Goal: Task Accomplishment & Management: Complete application form

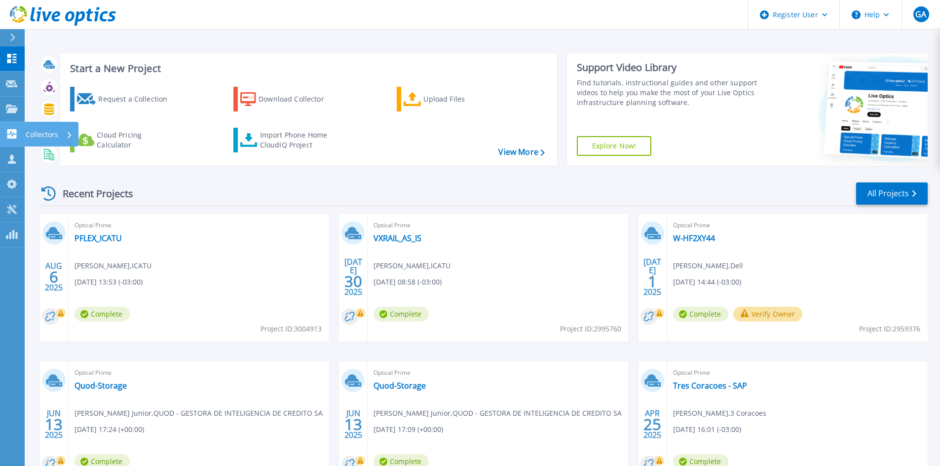
click at [16, 130] on icon at bounding box center [11, 133] width 9 height 9
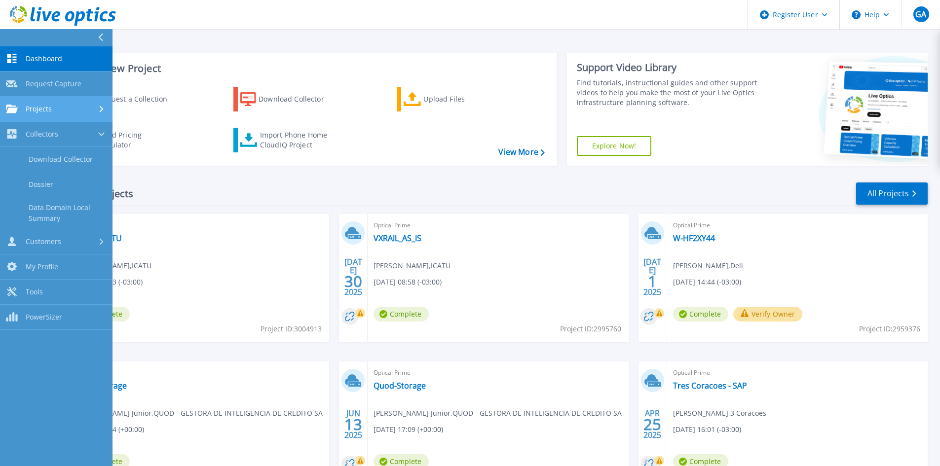
click at [51, 113] on span "Projects" at bounding box center [39, 109] width 26 height 9
click at [50, 135] on link "Search Projects" at bounding box center [56, 134] width 113 height 25
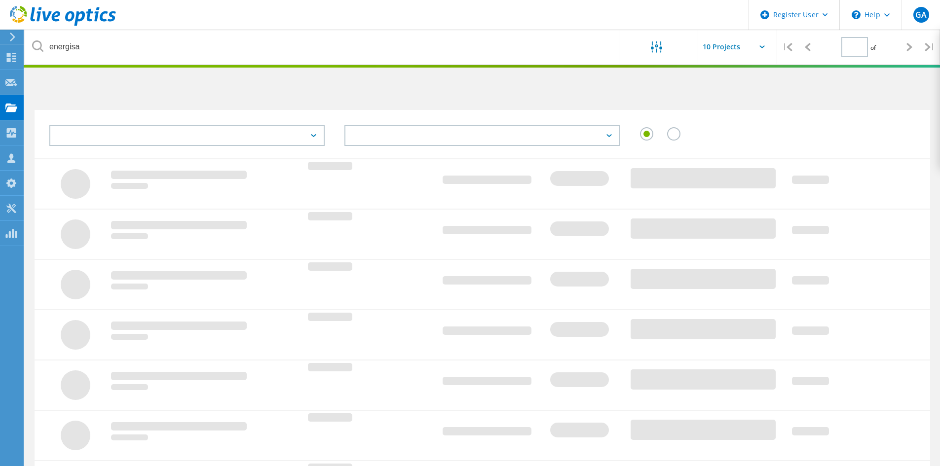
type input "1"
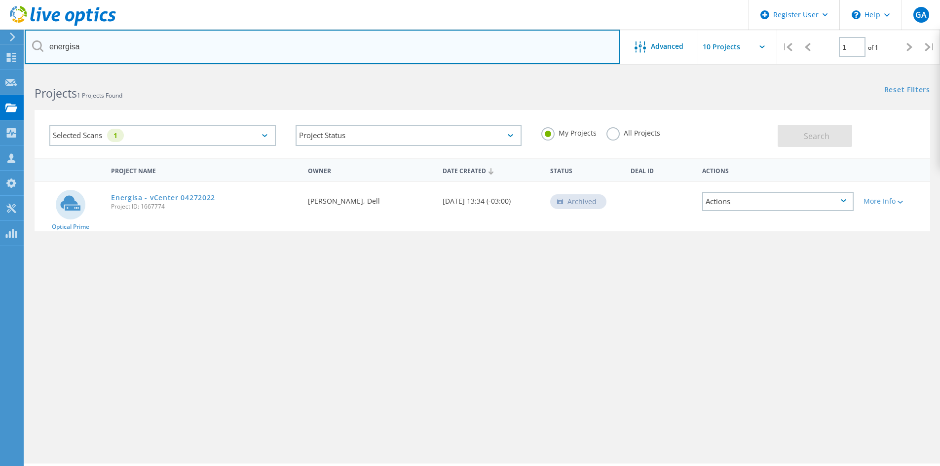
click at [72, 44] on input "energisa" at bounding box center [322, 47] width 595 height 35
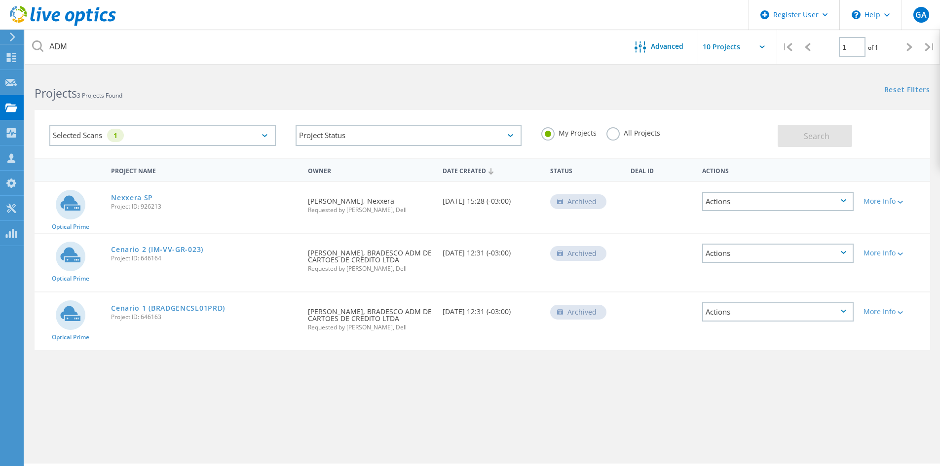
click at [615, 132] on label "All Projects" at bounding box center [634, 131] width 54 height 9
click at [0, 0] on input "All Projects" at bounding box center [0, 0] width 0 height 0
click at [816, 139] on span "Search" at bounding box center [817, 136] width 26 height 11
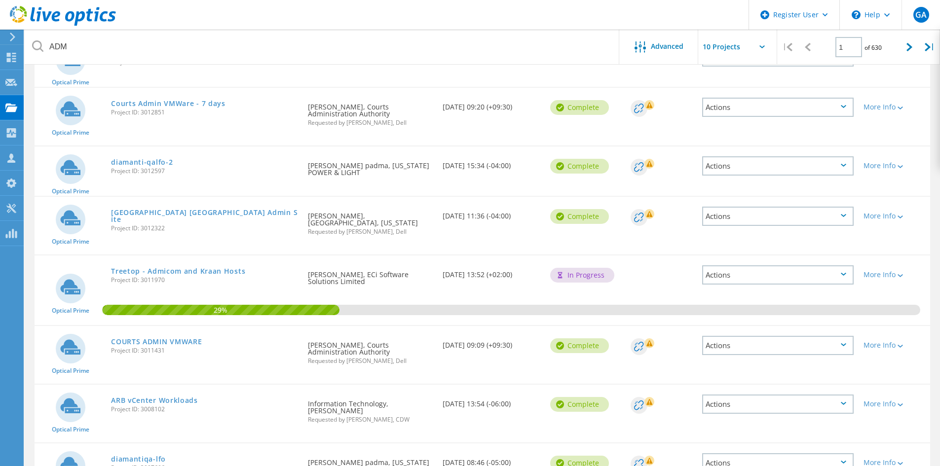
scroll to position [148, 0]
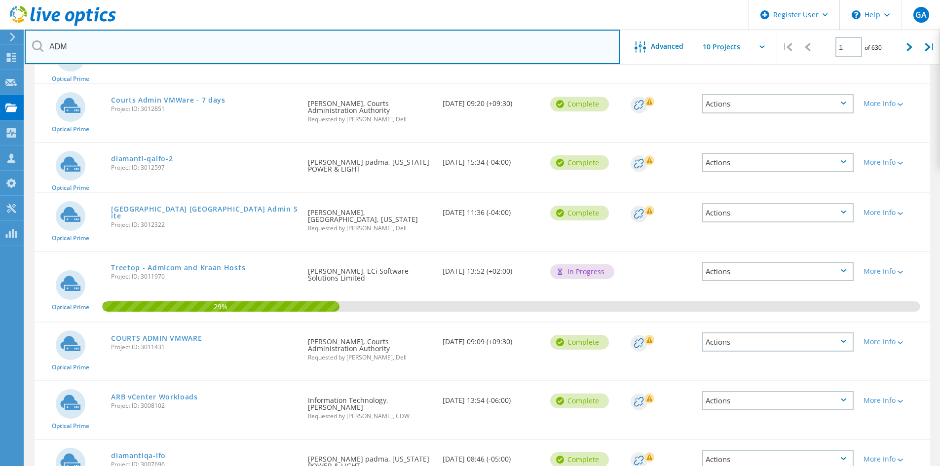
drag, startPoint x: 122, startPoint y: 46, endPoint x: 38, endPoint y: 46, distance: 83.9
click at [38, 46] on div "ADM" at bounding box center [322, 47] width 595 height 35
paste input "RCHER DANIELS MIDLAND CO"
drag, startPoint x: 185, startPoint y: 46, endPoint x: 83, endPoint y: 59, distance: 102.5
click at [83, 59] on input "ARCHER DANIELS MIDLAND CO" at bounding box center [322, 47] width 595 height 35
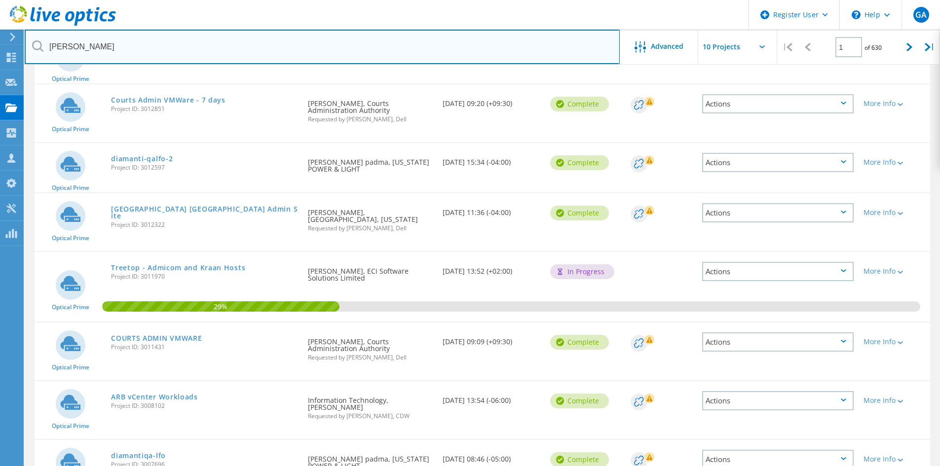
type input "ARCHER"
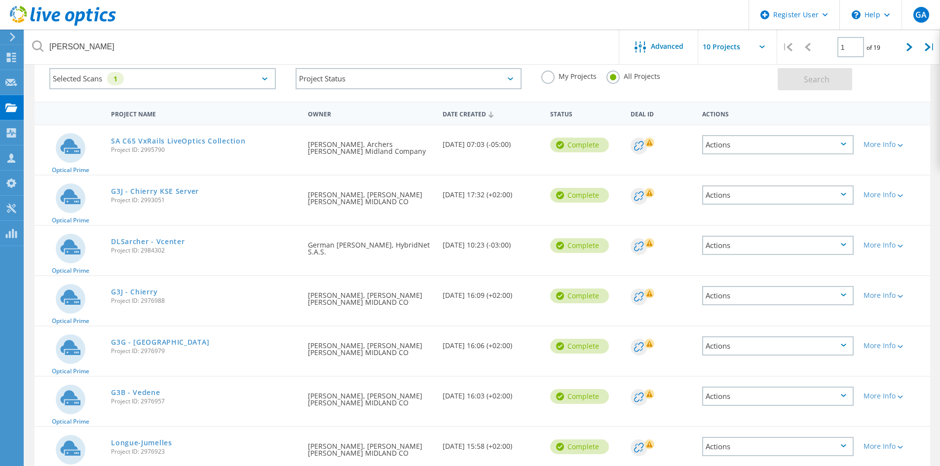
scroll to position [0, 0]
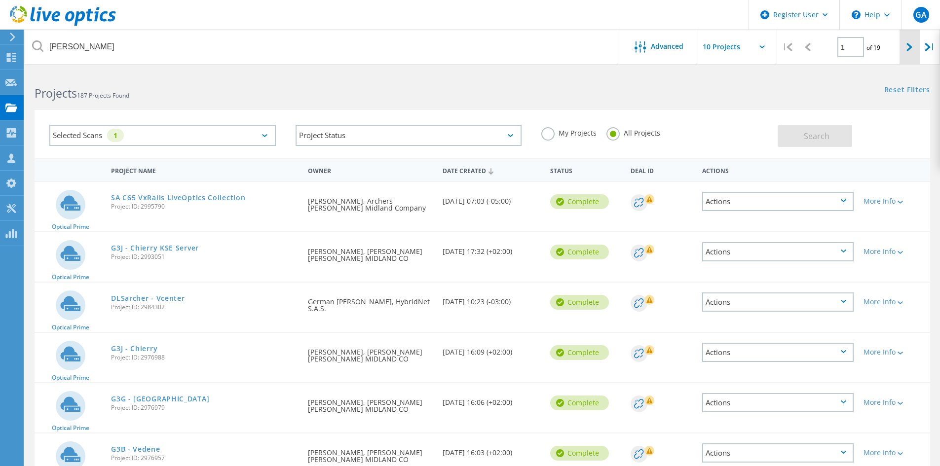
click at [915, 53] on div at bounding box center [910, 47] width 20 height 35
type input "2"
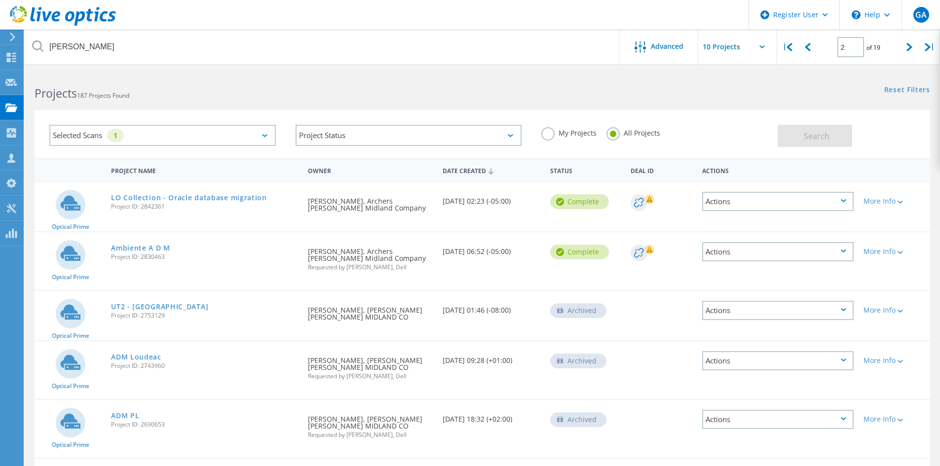
click at [391, 201] on div "Requested By RajaShekhar Manepalli, Archers Daniel Midland Company" at bounding box center [370, 201] width 134 height 39
copy div "Archers"
click at [65, 9] on icon at bounding box center [63, 16] width 106 height 20
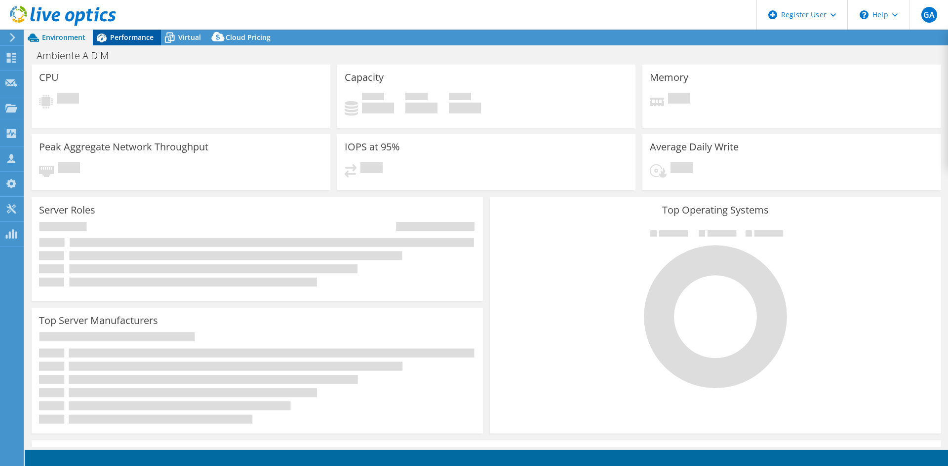
select select "USD"
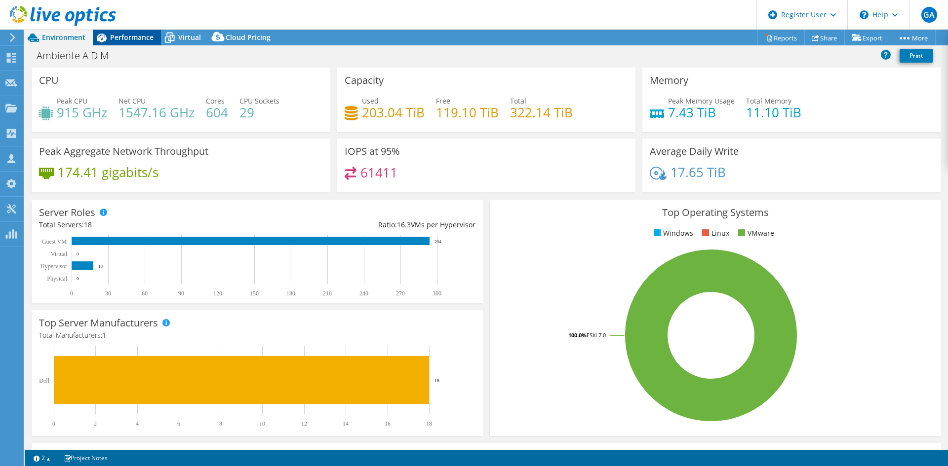
click at [140, 37] on span "Performance" at bounding box center [131, 37] width 43 height 9
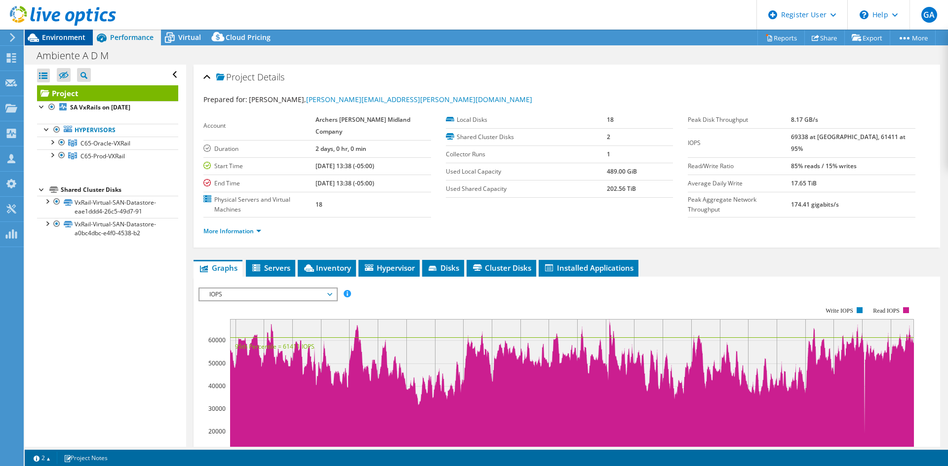
click at [80, 37] on span "Environment" at bounding box center [63, 37] width 43 height 9
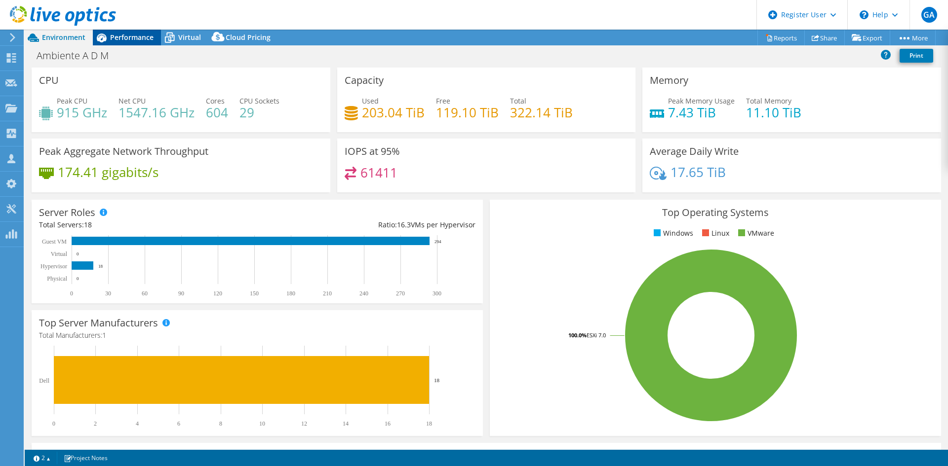
click at [128, 31] on div "Performance" at bounding box center [127, 38] width 68 height 16
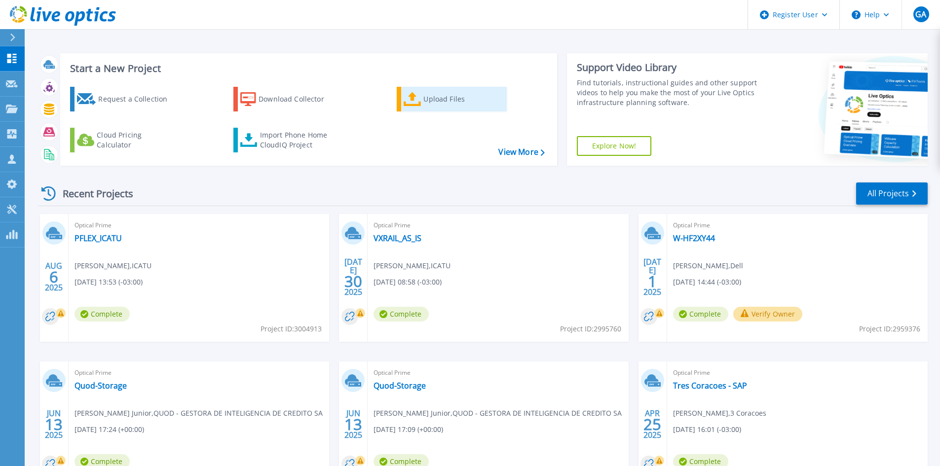
click at [423, 98] on link "Upload Files" at bounding box center [452, 99] width 110 height 25
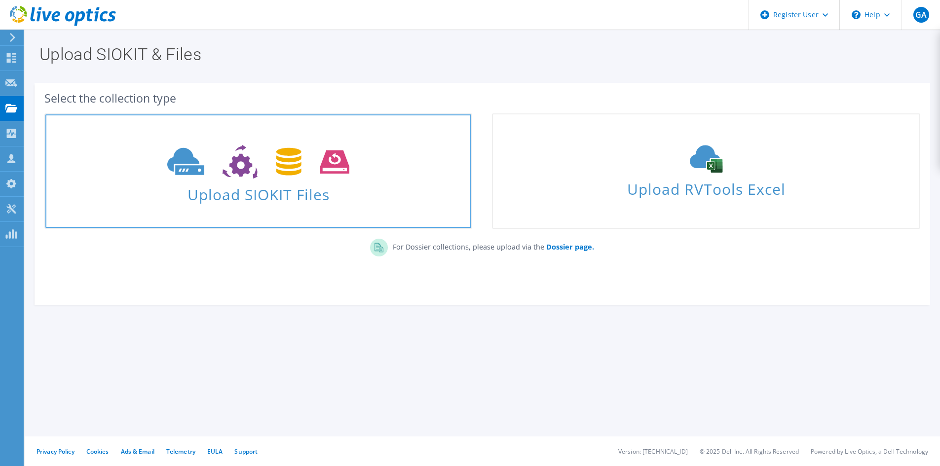
click at [249, 167] on use at bounding box center [258, 162] width 182 height 34
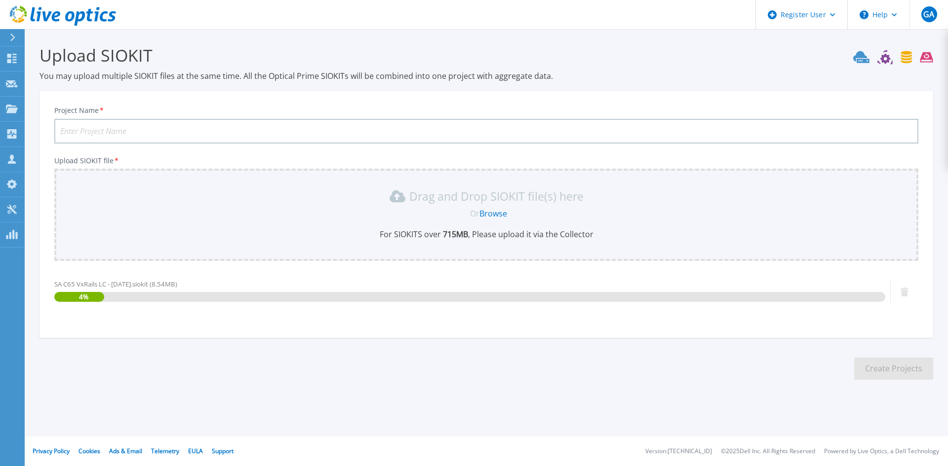
click at [129, 132] on input "Project Name *" at bounding box center [486, 131] width 864 height 25
type input "ADM - Jul 25"
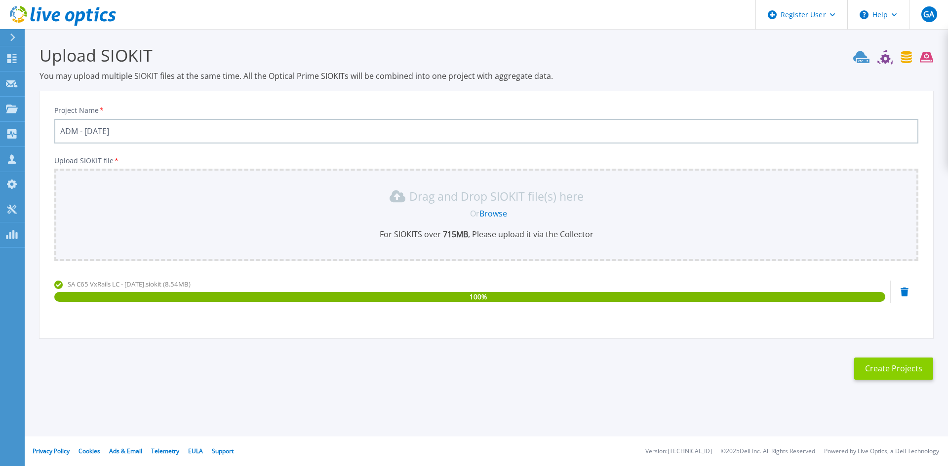
click at [886, 371] on button "Create Projects" at bounding box center [893, 369] width 79 height 22
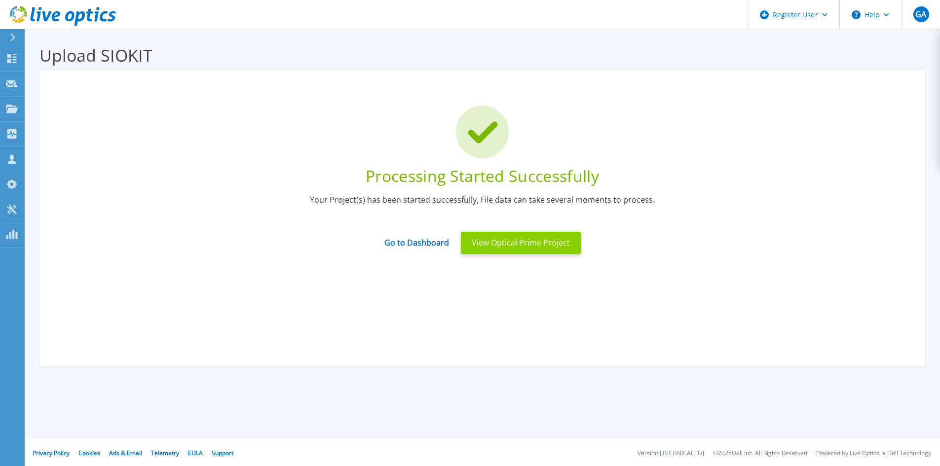
click at [514, 242] on button "View Optical Prime Project" at bounding box center [521, 243] width 120 height 22
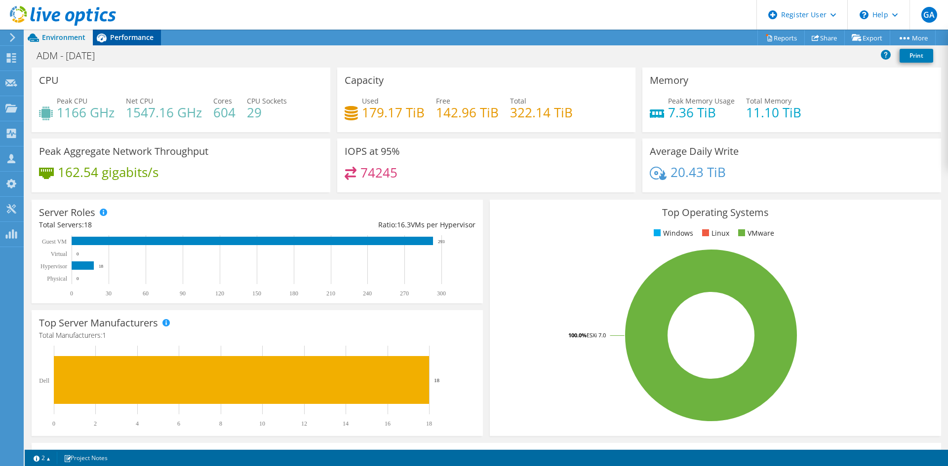
click at [114, 42] on div "Performance" at bounding box center [127, 38] width 68 height 16
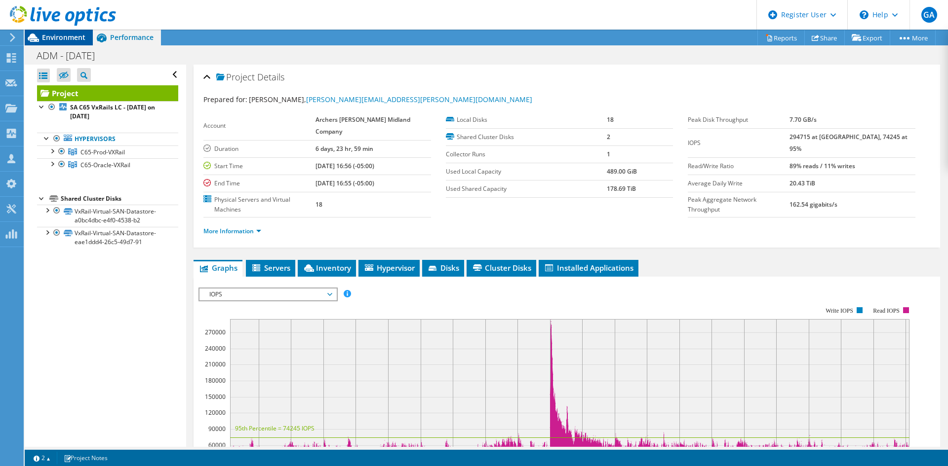
click at [76, 35] on span "Environment" at bounding box center [63, 37] width 43 height 9
